Goal: Information Seeking & Learning: Check status

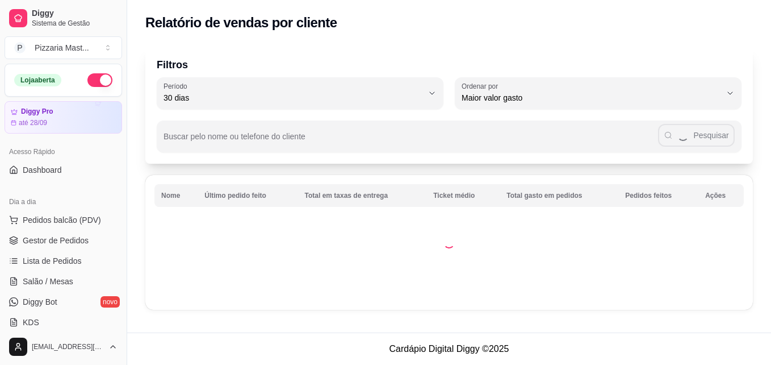
select select "30"
select select "HIGHEST_TOTAL_SPENT_WITH_ORDERS"
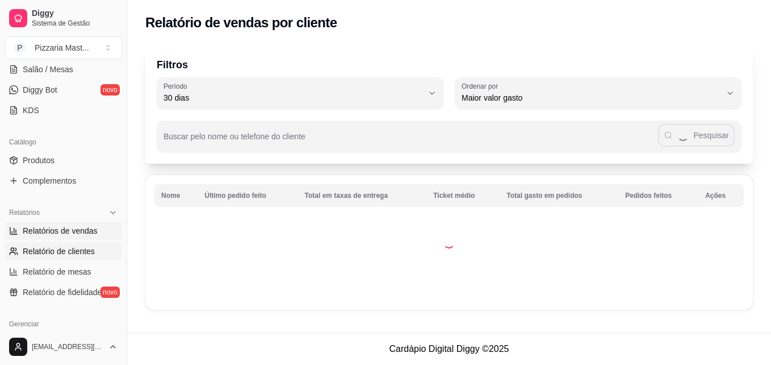
click at [45, 223] on link "Relatórios de vendas" at bounding box center [64, 231] width 118 height 18
select select "ALL"
select select "0"
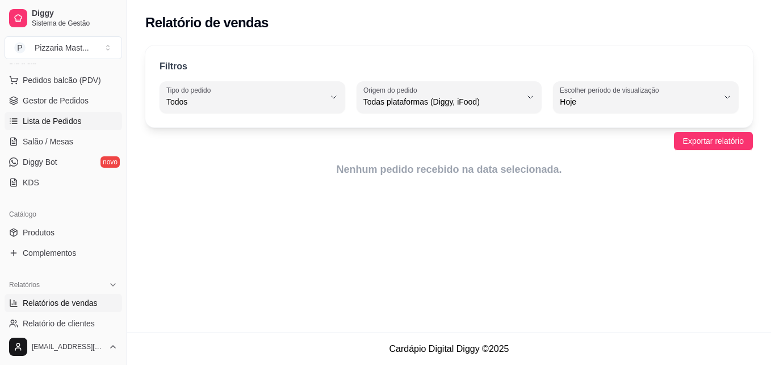
scroll to position [140, 0]
click at [5, 293] on link "Relatórios de vendas" at bounding box center [64, 302] width 118 height 18
click at [47, 120] on span "Lista de Pedidos" at bounding box center [52, 120] width 59 height 11
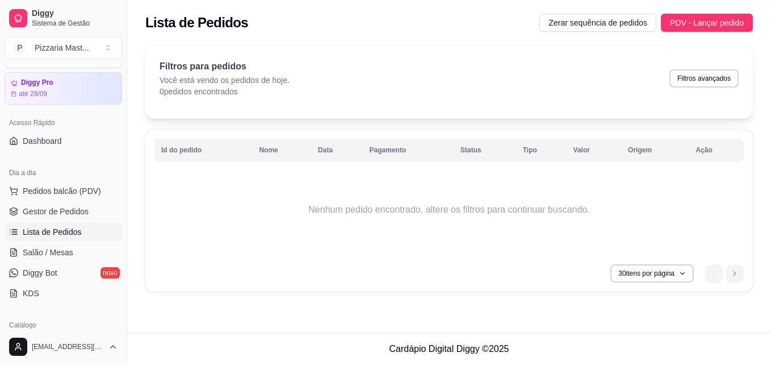
scroll to position [27, 0]
